Goal: Transaction & Acquisition: Book appointment/travel/reservation

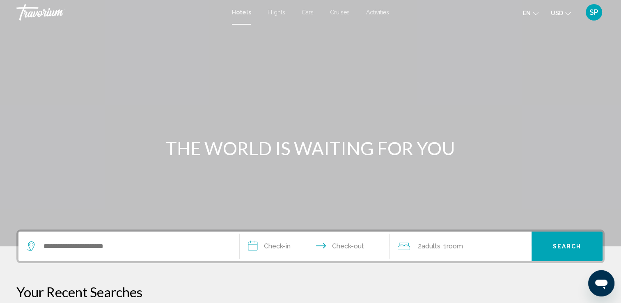
click at [89, 254] on div "Search widget" at bounding box center [129, 247] width 205 height 30
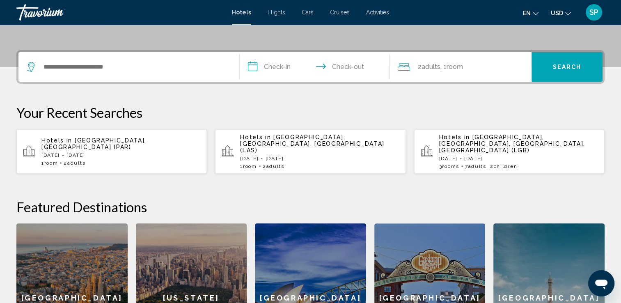
scroll to position [203, 0]
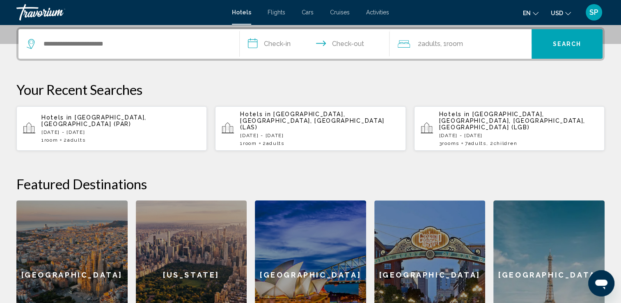
click at [282, 140] on span "Adults" at bounding box center [275, 143] width 18 height 6
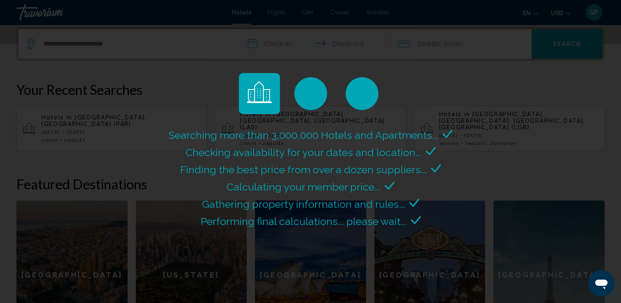
click at [282, 135] on div "Searching more than 3,000,000 Hotels and Apartments..." at bounding box center [311, 135] width 284 height 17
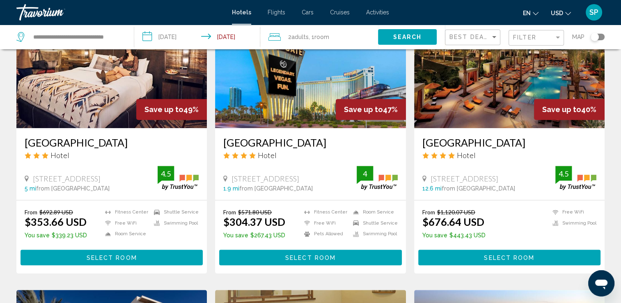
scroll to position [390, 0]
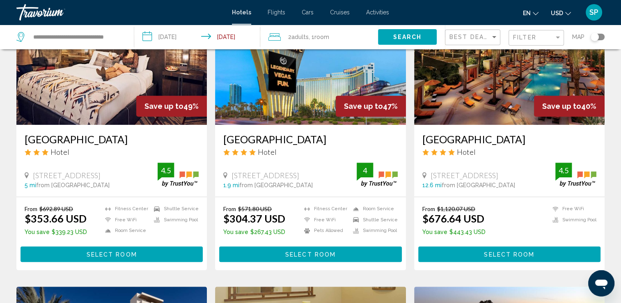
click at [300, 256] on span "Select Room" at bounding box center [310, 254] width 51 height 7
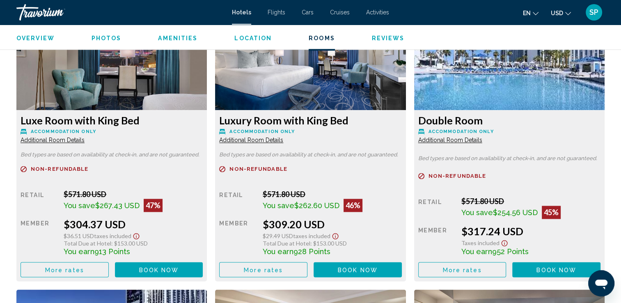
scroll to position [1135, 0]
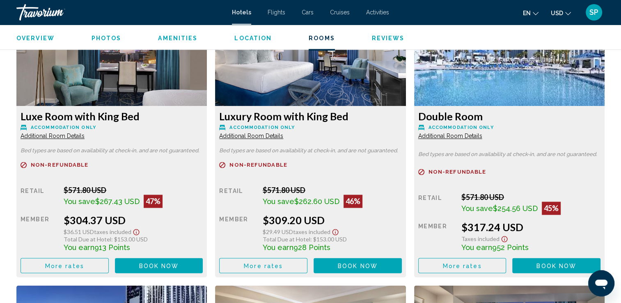
drag, startPoint x: 601, startPoint y: 117, endPoint x: 358, endPoint y: 154, distance: 245.4
click at [154, 266] on span "Book now" at bounding box center [159, 265] width 40 height 7
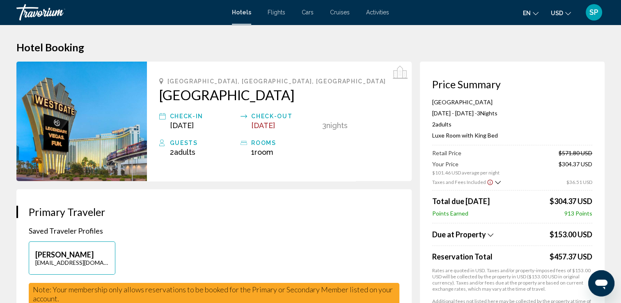
click at [490, 233] on icon "Show Taxes and Fees breakdown" at bounding box center [491, 235] width 6 height 7
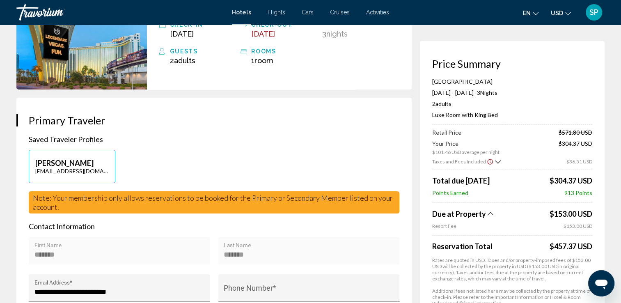
scroll to position [85, 0]
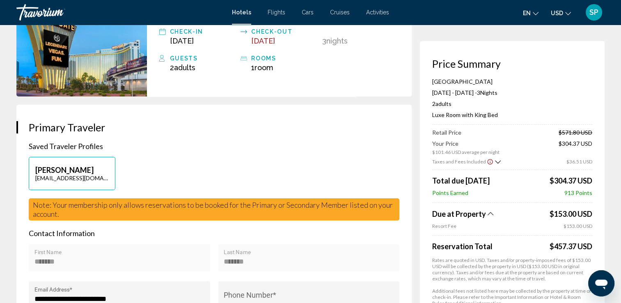
drag, startPoint x: 621, startPoint y: 67, endPoint x: 624, endPoint y: 85, distance: 18.2
click at [621, 85] on html "Skip to main content Hotels Flights Cars Cruises Activities Hotels Flights Cars…" at bounding box center [310, 66] width 621 height 303
drag, startPoint x: 624, startPoint y: 85, endPoint x: 614, endPoint y: 93, distance: 13.1
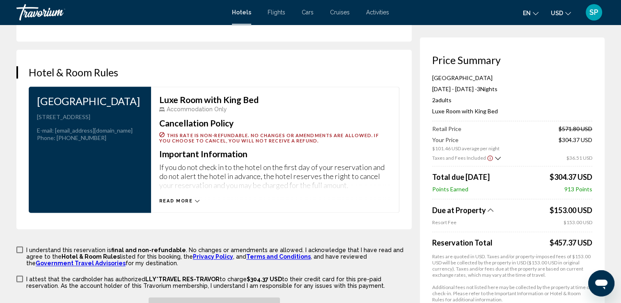
scroll to position [1039, 0]
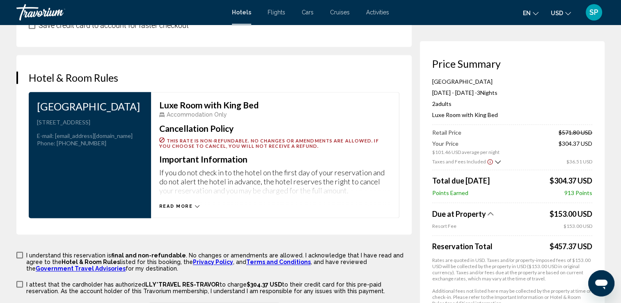
click at [200, 205] on div "Read more" at bounding box center [275, 198] width 232 height 23
click at [195, 205] on icon "Main content" at bounding box center [197, 206] width 5 height 2
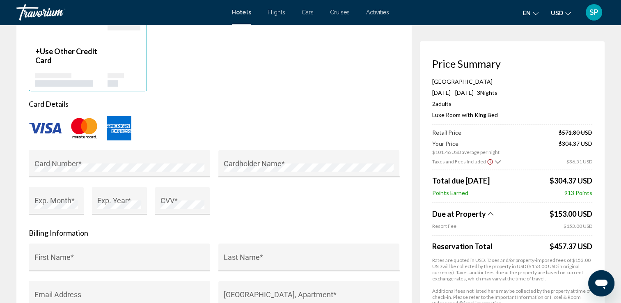
scroll to position [702, 0]
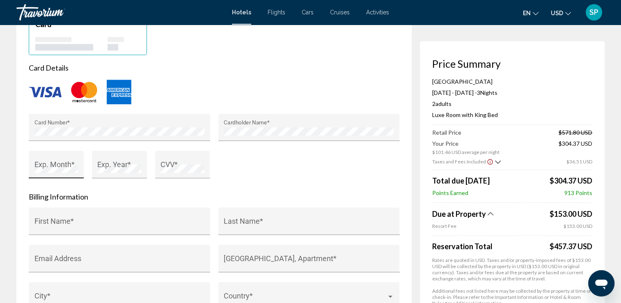
click at [49, 160] on div "Exp. Month *" at bounding box center [57, 168] width 44 height 22
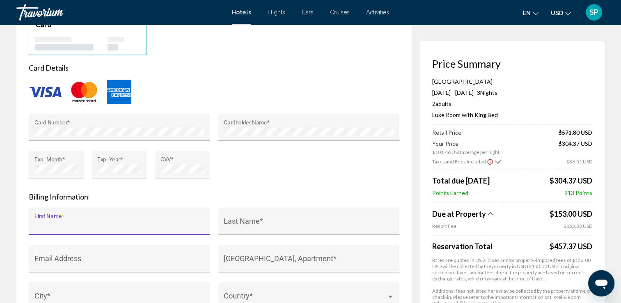
click at [85, 221] on input "First Name *" at bounding box center [120, 225] width 170 height 8
type input "*******"
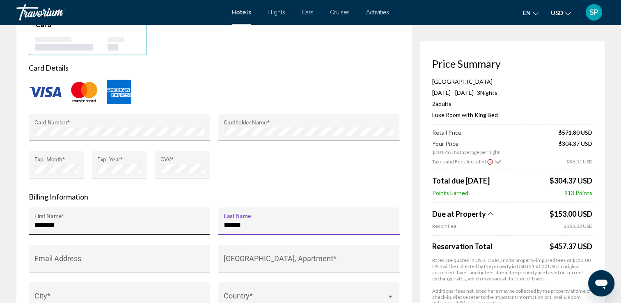
type input "******"
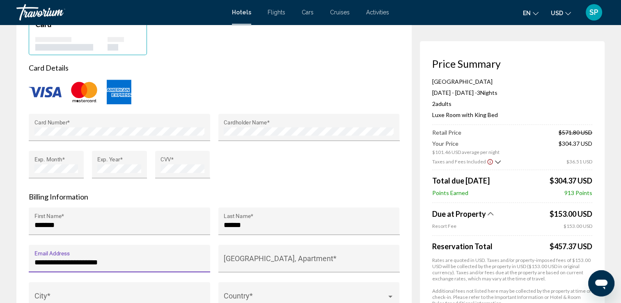
type input "**********"
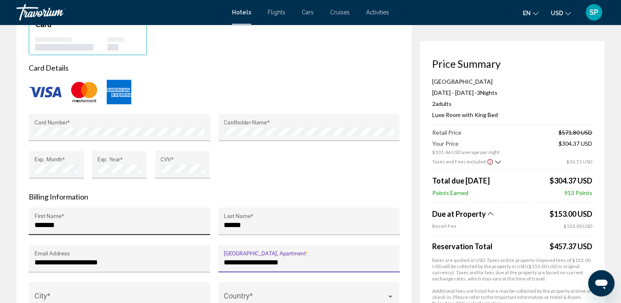
type input "**********"
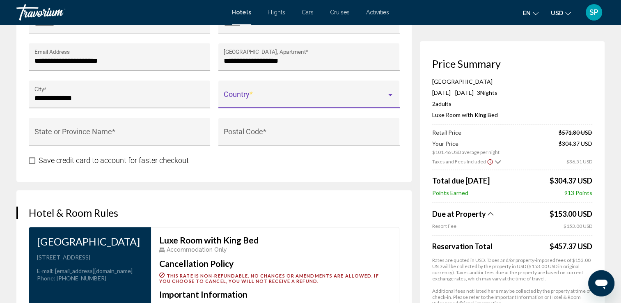
scroll to position [924, 0]
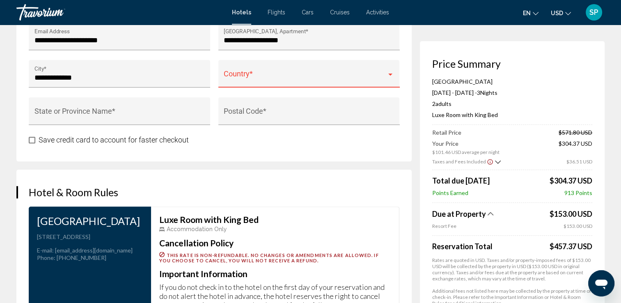
click at [374, 67] on div "Country *" at bounding box center [309, 77] width 170 height 22
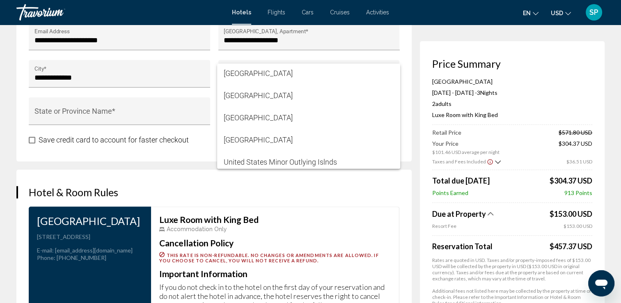
scroll to position [5279, 0]
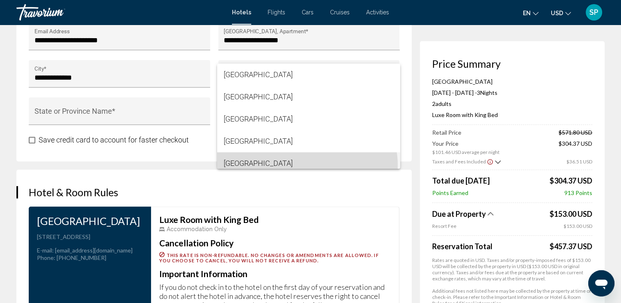
click at [307, 165] on span "[GEOGRAPHIC_DATA]" at bounding box center [309, 163] width 170 height 22
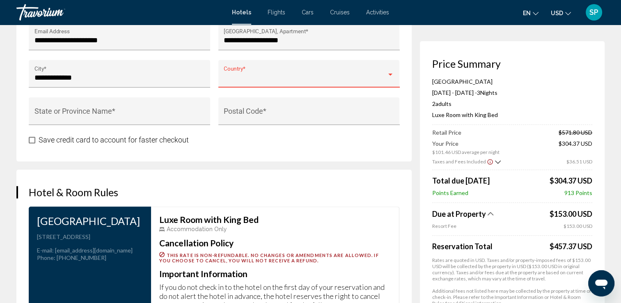
scroll to position [5285, 0]
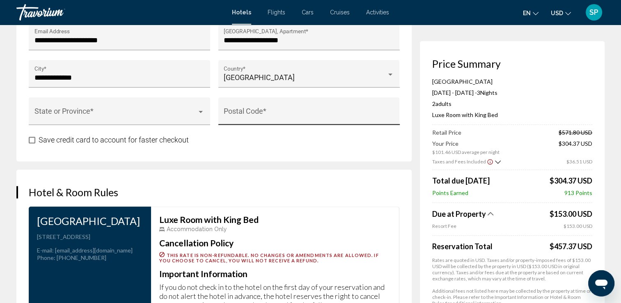
click at [284, 119] on div "Postal Code *" at bounding box center [309, 114] width 170 height 22
type input "******"
click at [34, 139] on span "Main content" at bounding box center [32, 140] width 7 height 7
click at [36, 140] on label "Save credit card to account for faster checkout" at bounding box center [109, 140] width 160 height 10
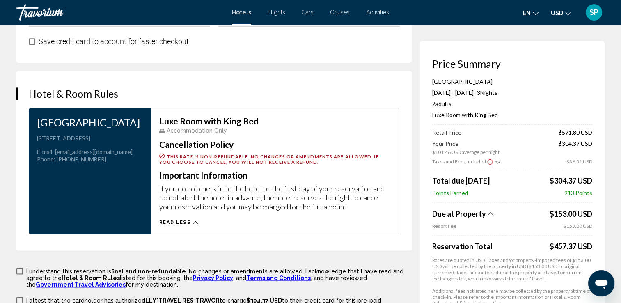
scroll to position [1036, 0]
